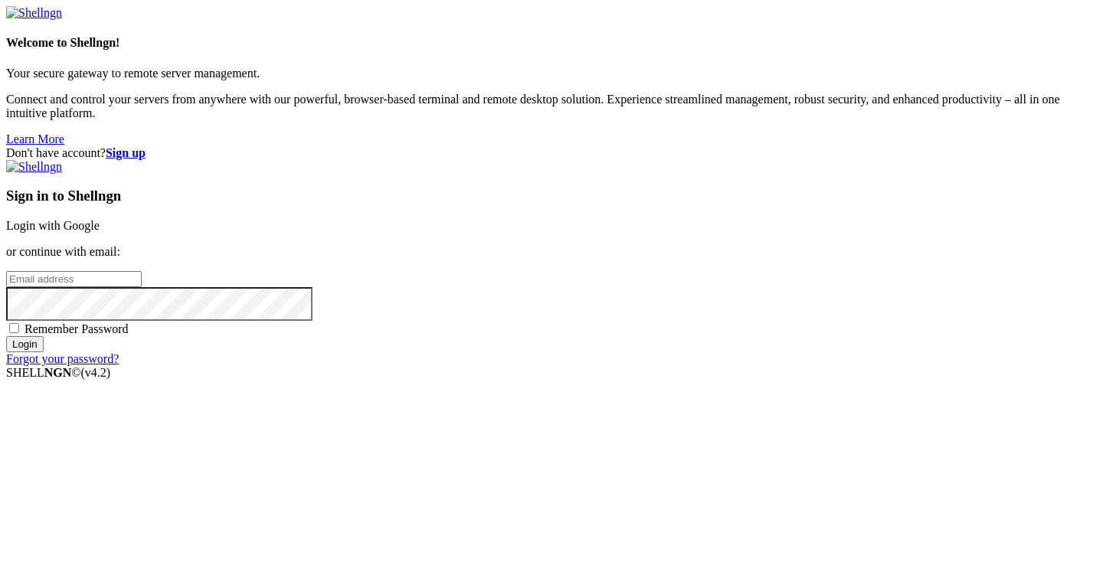
type input "[PERSON_NAME][EMAIL_ADDRESS][DOMAIN_NAME]"
click at [44, 352] on input "Login" at bounding box center [25, 344] width 38 height 16
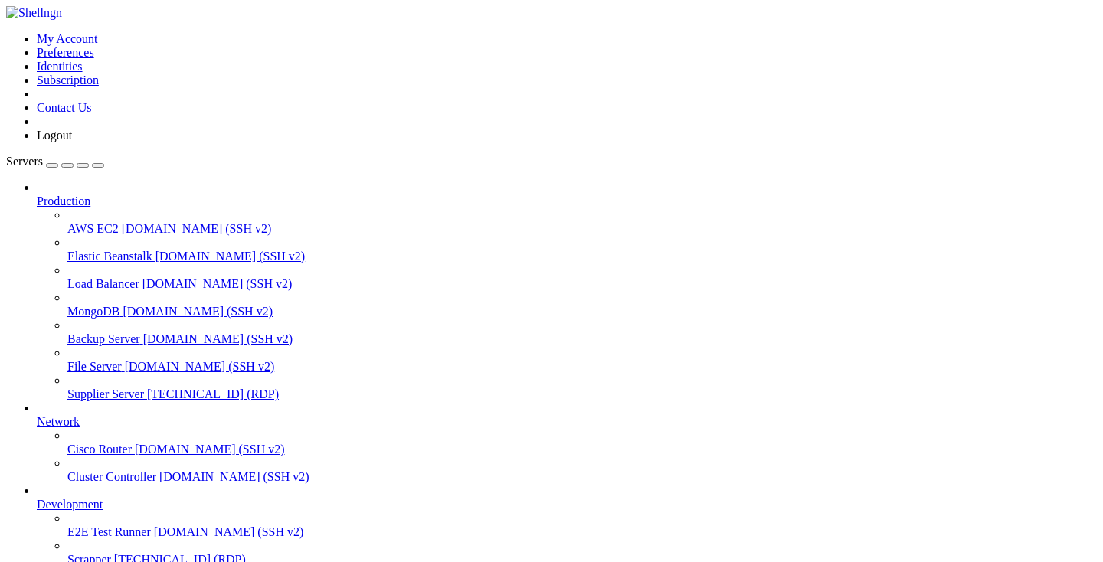
click at [88, 388] on span "Supplier Server" at bounding box center [105, 394] width 77 height 13
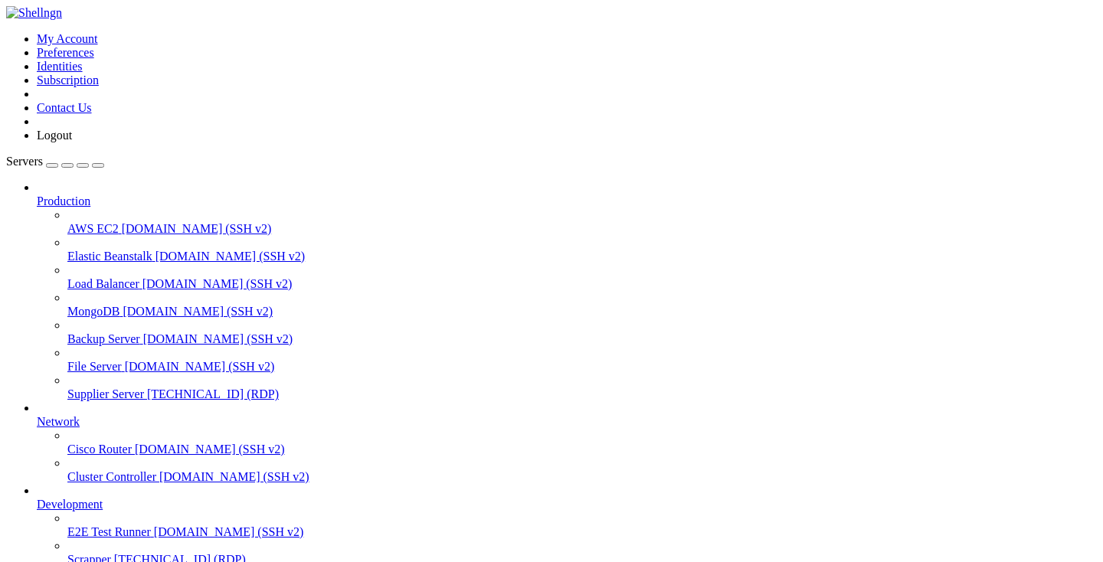
drag, startPoint x: 266, startPoint y: 1054, endPoint x: 172, endPoint y: 1051, distance: 93.5
